Goal: Transaction & Acquisition: Book appointment/travel/reservation

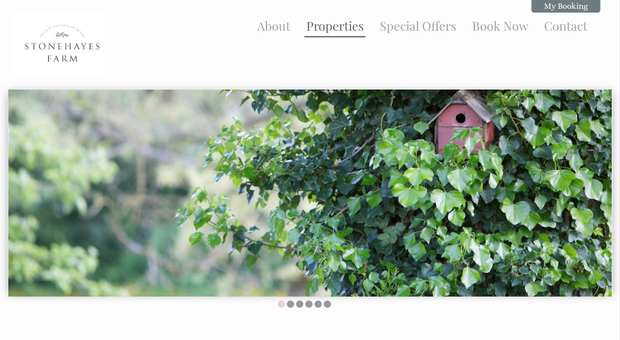
click at [339, 27] on link "Properties" at bounding box center [335, 26] width 57 height 16
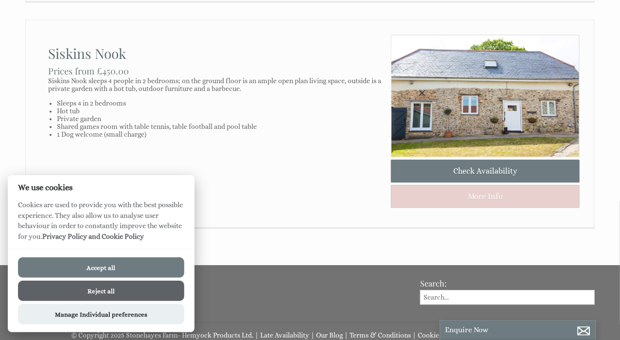
scroll to position [789, 0]
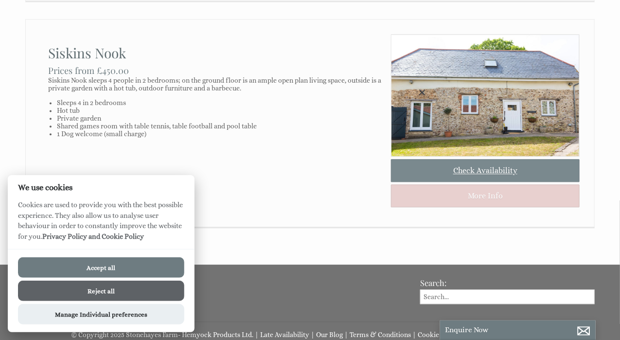
click at [463, 182] on link "Check Availability" at bounding box center [485, 170] width 189 height 23
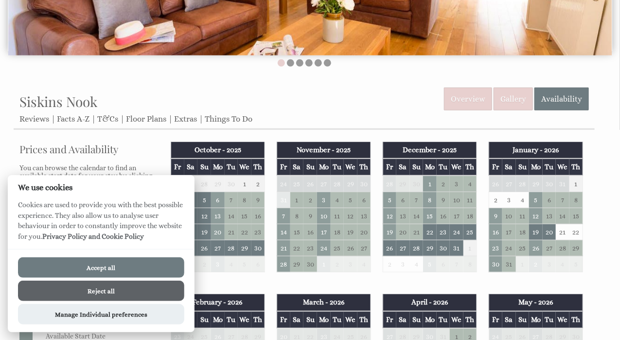
scroll to position [243, 0]
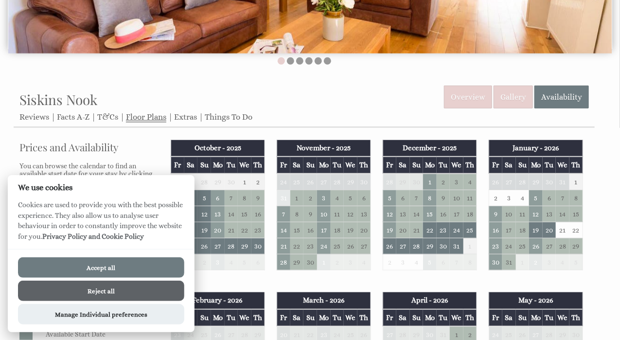
click at [146, 116] on link "Floor Plans" at bounding box center [146, 117] width 40 height 10
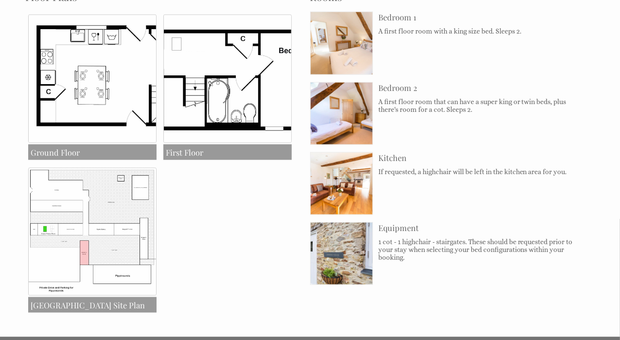
scroll to position [401, 0]
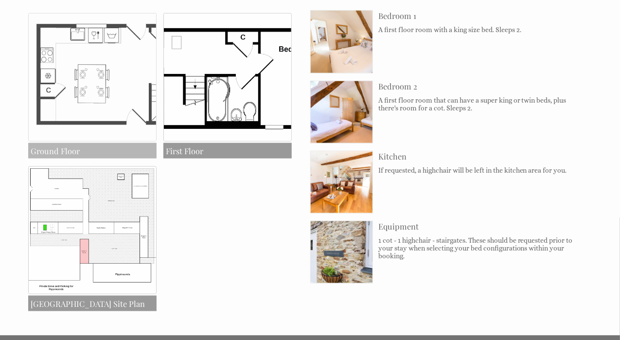
click at [112, 116] on img at bounding box center [92, 77] width 128 height 128
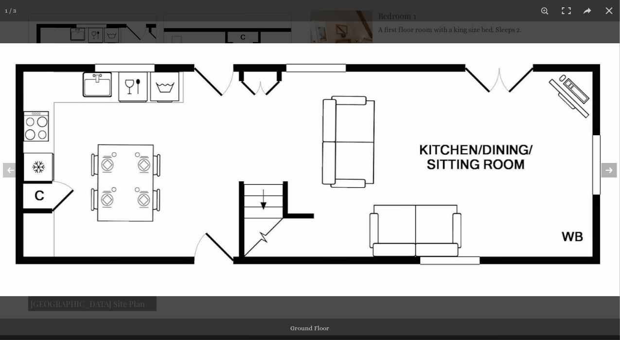
click at [606, 171] on button at bounding box center [603, 170] width 34 height 49
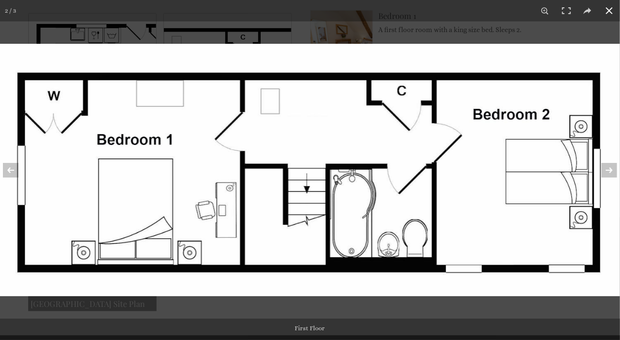
click at [535, 31] on div at bounding box center [310, 170] width 620 height 340
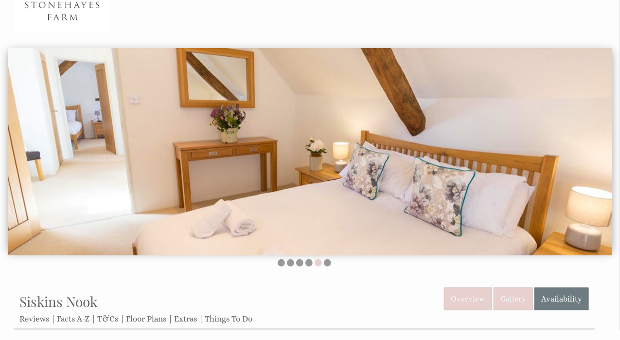
scroll to position [0, 0]
